Goal: Task Accomplishment & Management: Manage account settings

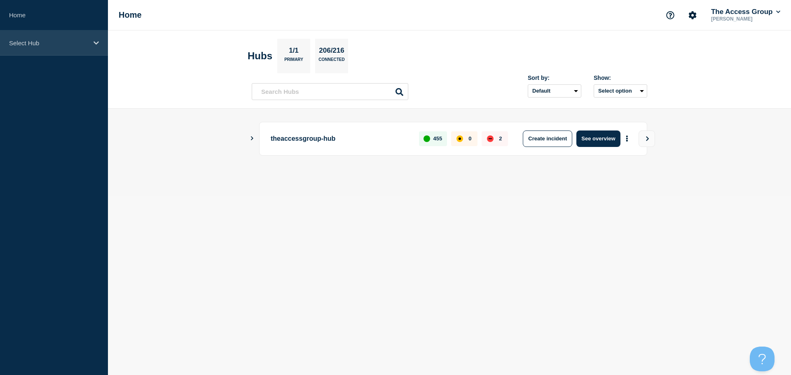
click at [95, 42] on icon at bounding box center [96, 42] width 5 height 3
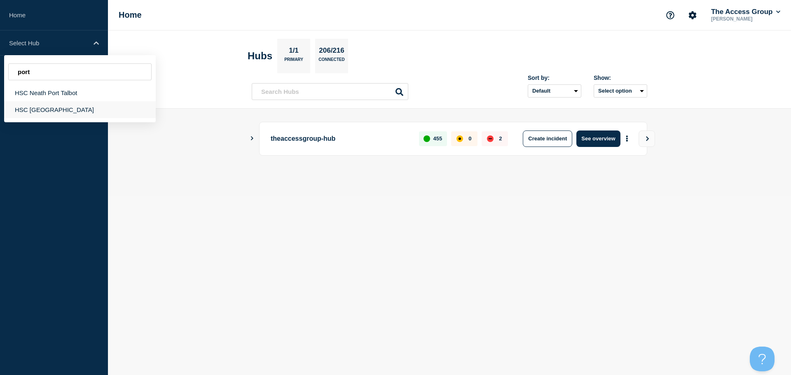
type input "port"
click at [20, 110] on div "HSC [GEOGRAPHIC_DATA]" at bounding box center [80, 109] width 152 height 17
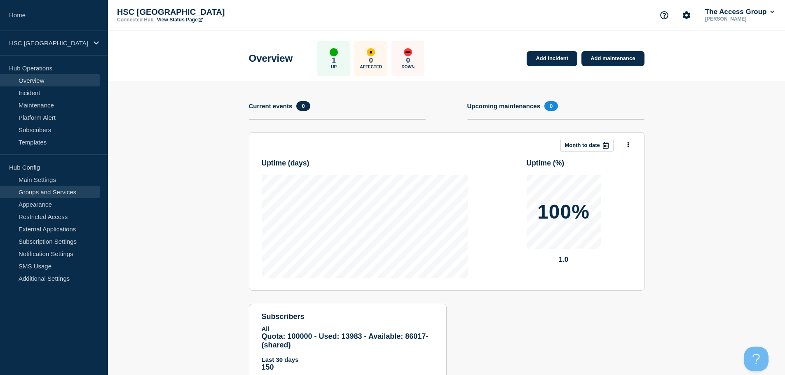
click at [70, 190] on link "Groups and Services" at bounding box center [50, 192] width 100 height 12
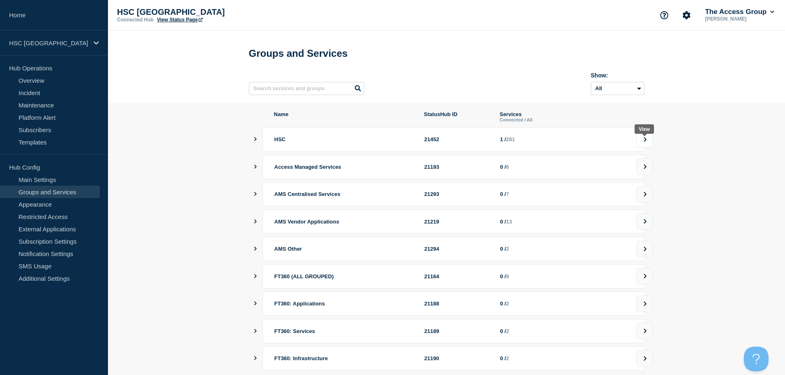
click at [640, 145] on button at bounding box center [644, 139] width 16 height 16
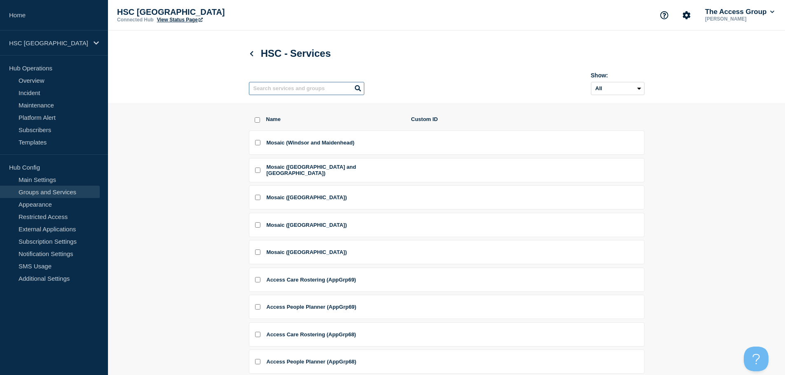
click at [280, 86] on input "text" at bounding box center [306, 88] width 115 height 13
type input "ports"
checkbox input "true"
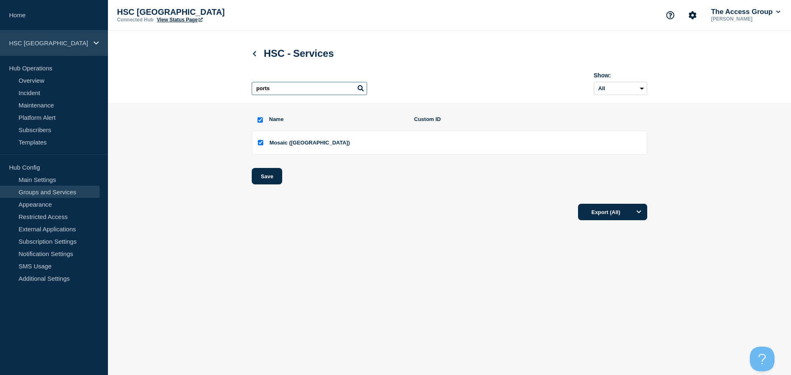
type input "ports"
drag, startPoint x: 32, startPoint y: 47, endPoint x: 38, endPoint y: 47, distance: 6.6
click at [32, 47] on div "HSC [GEOGRAPHIC_DATA]" at bounding box center [54, 42] width 108 height 25
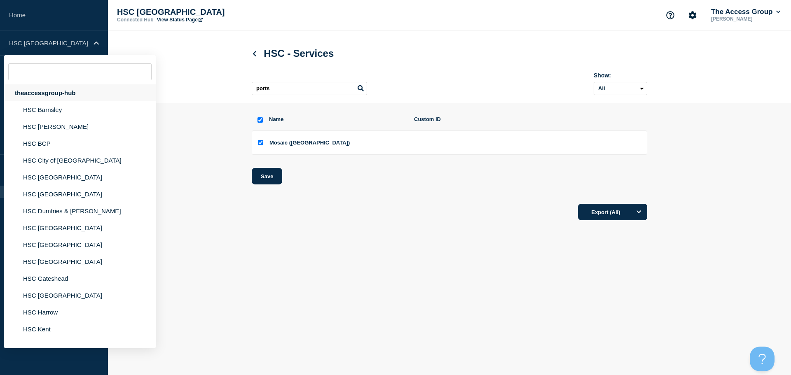
click at [82, 96] on div "theaccessgroup-hub" at bounding box center [80, 92] width 152 height 17
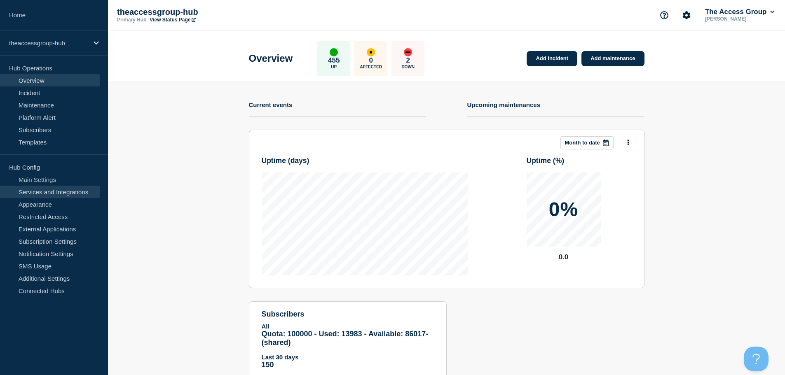
click at [74, 194] on link "Services and Integrations" at bounding box center [50, 192] width 100 height 12
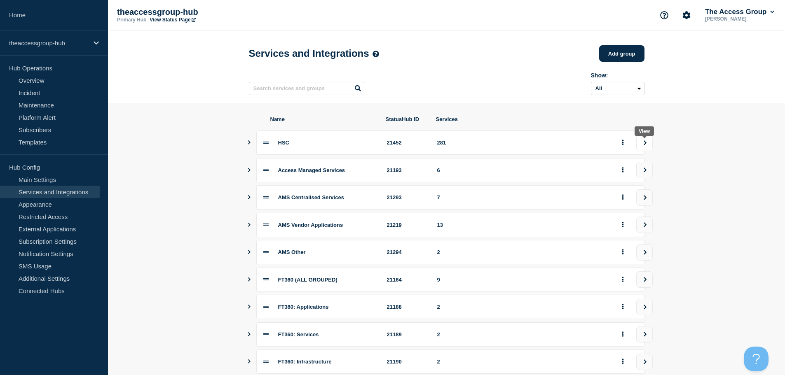
click at [646, 145] on icon "view group" at bounding box center [644, 142] width 3 height 5
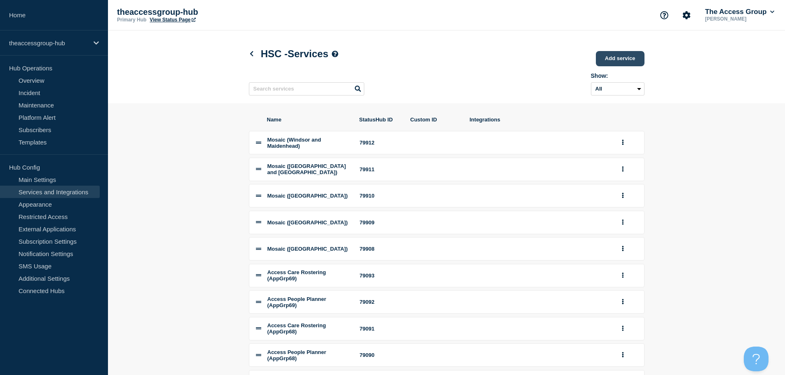
click at [606, 59] on link "Add service" at bounding box center [620, 58] width 49 height 15
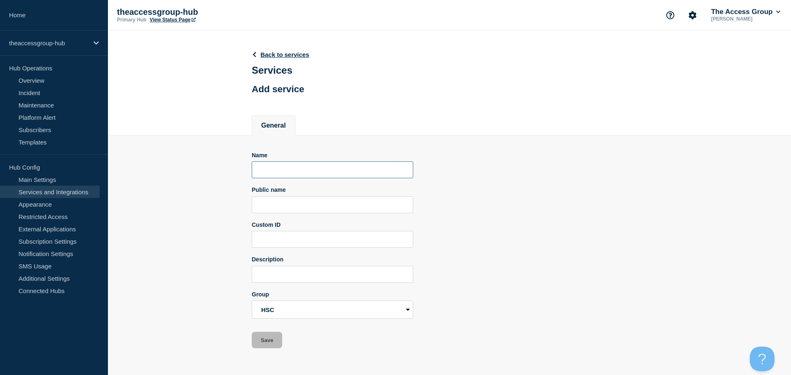
click at [286, 171] on input "Name" at bounding box center [332, 169] width 161 height 17
type input "P"
type input "Synergy ([GEOGRAPHIC_DATA])"
click at [276, 210] on input "Public name" at bounding box center [332, 204] width 161 height 17
type input "Synergy"
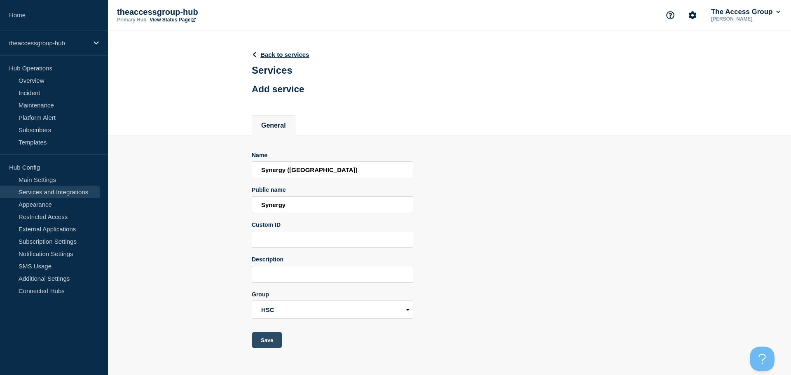
click at [274, 345] on button "Save" at bounding box center [267, 340] width 30 height 16
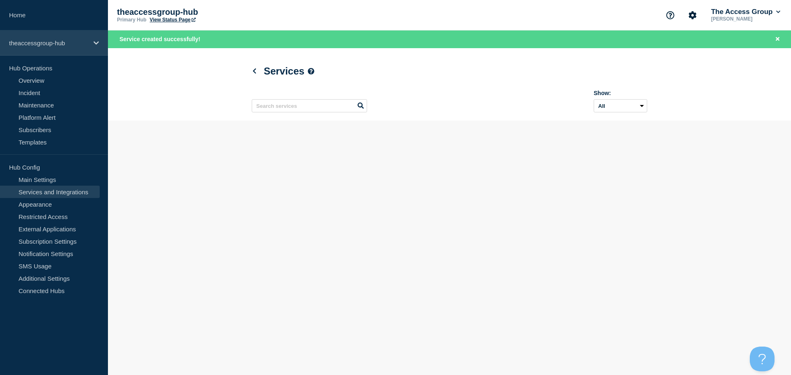
click at [87, 48] on div "theaccessgroup-hub" at bounding box center [54, 42] width 108 height 25
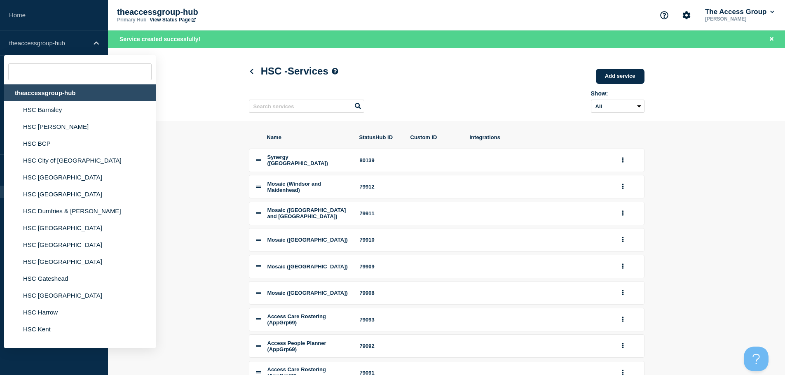
click at [58, 72] on input "text" at bounding box center [79, 71] width 143 height 17
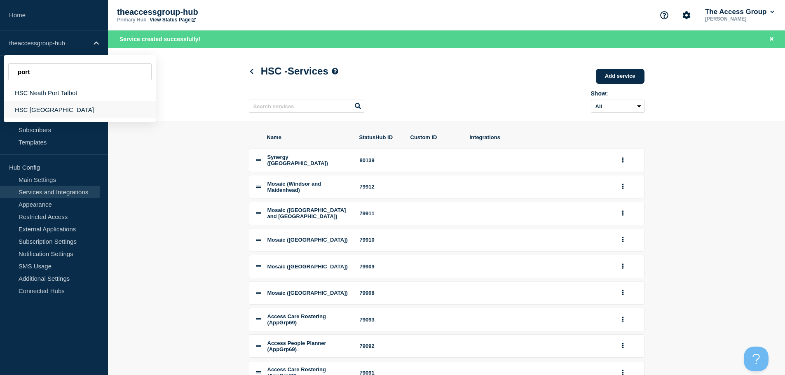
type input "port"
click at [30, 107] on div "HSC [GEOGRAPHIC_DATA]" at bounding box center [80, 109] width 152 height 17
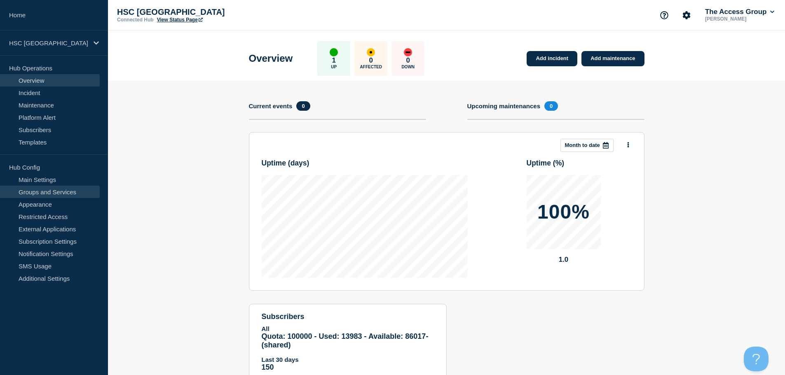
click at [59, 189] on link "Groups and Services" at bounding box center [50, 192] width 100 height 12
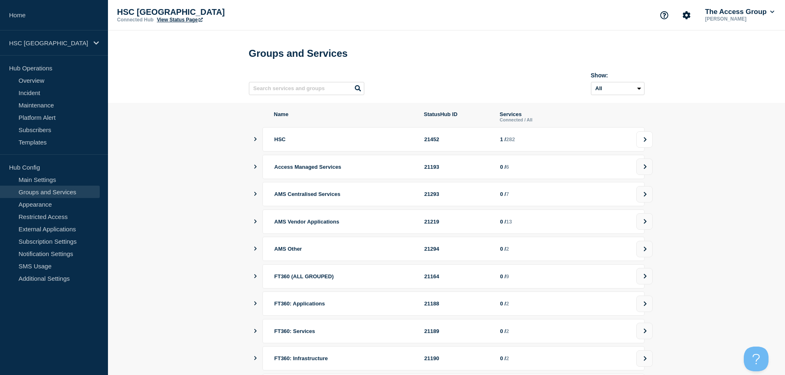
click at [646, 142] on icon at bounding box center [644, 139] width 3 height 5
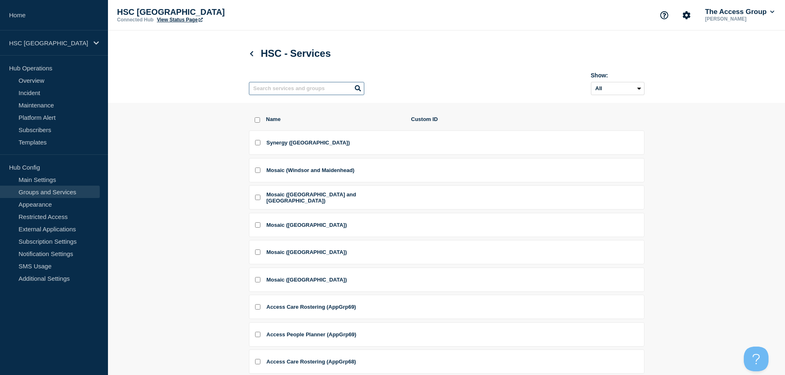
click at [323, 91] on input "text" at bounding box center [306, 88] width 115 height 13
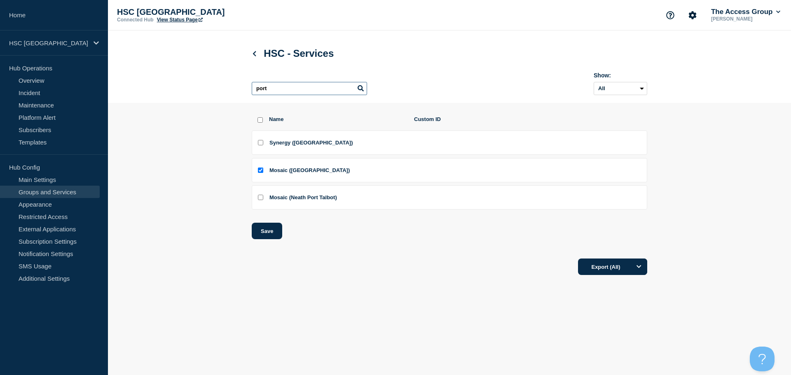
type input "port"
click at [262, 145] on input "Synergy (Portsmouth) checkbox" at bounding box center [260, 142] width 5 height 5
checkbox input "true"
click at [260, 235] on button "Save" at bounding box center [267, 231] width 30 height 16
